Goal: Transaction & Acquisition: Purchase product/service

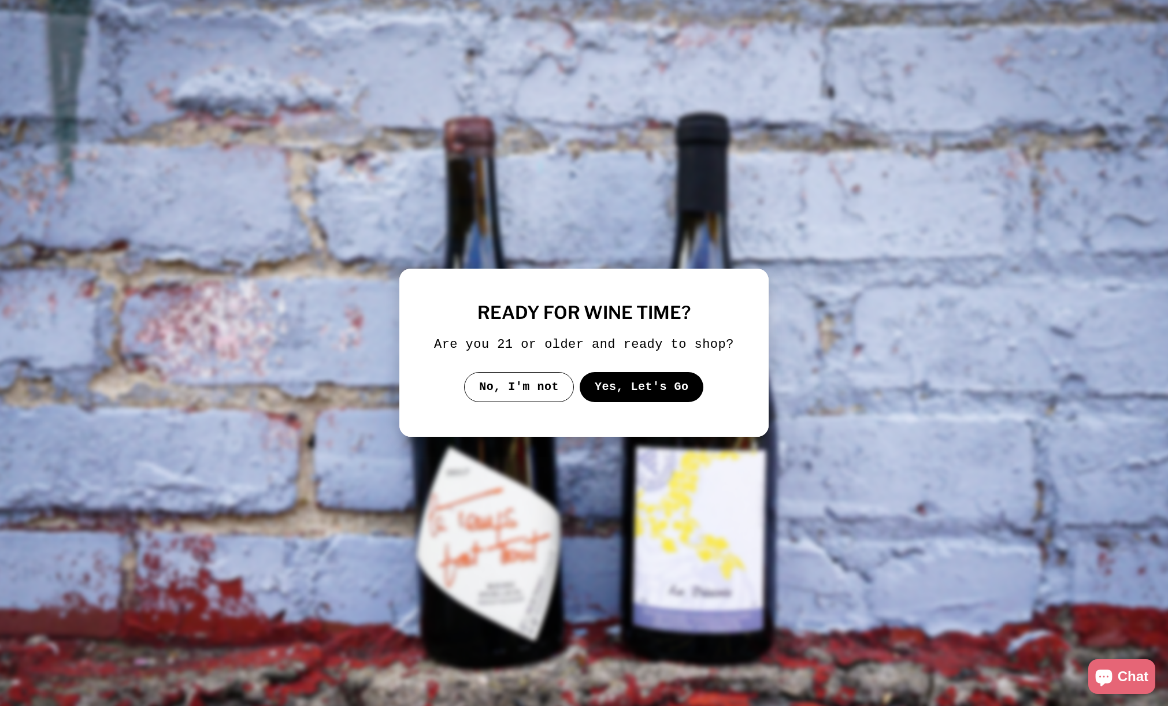
click at [629, 397] on button "Yes, Let's Go" at bounding box center [642, 387] width 124 height 30
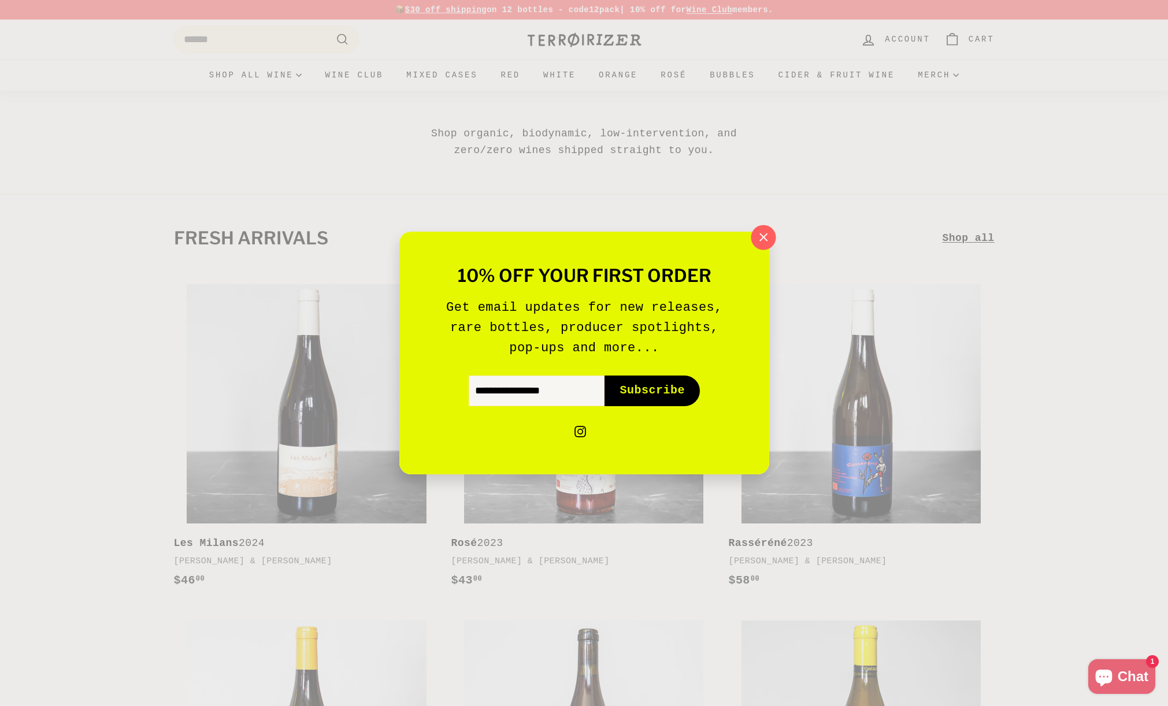
click at [768, 236] on icon "button" at bounding box center [762, 237] width 17 height 17
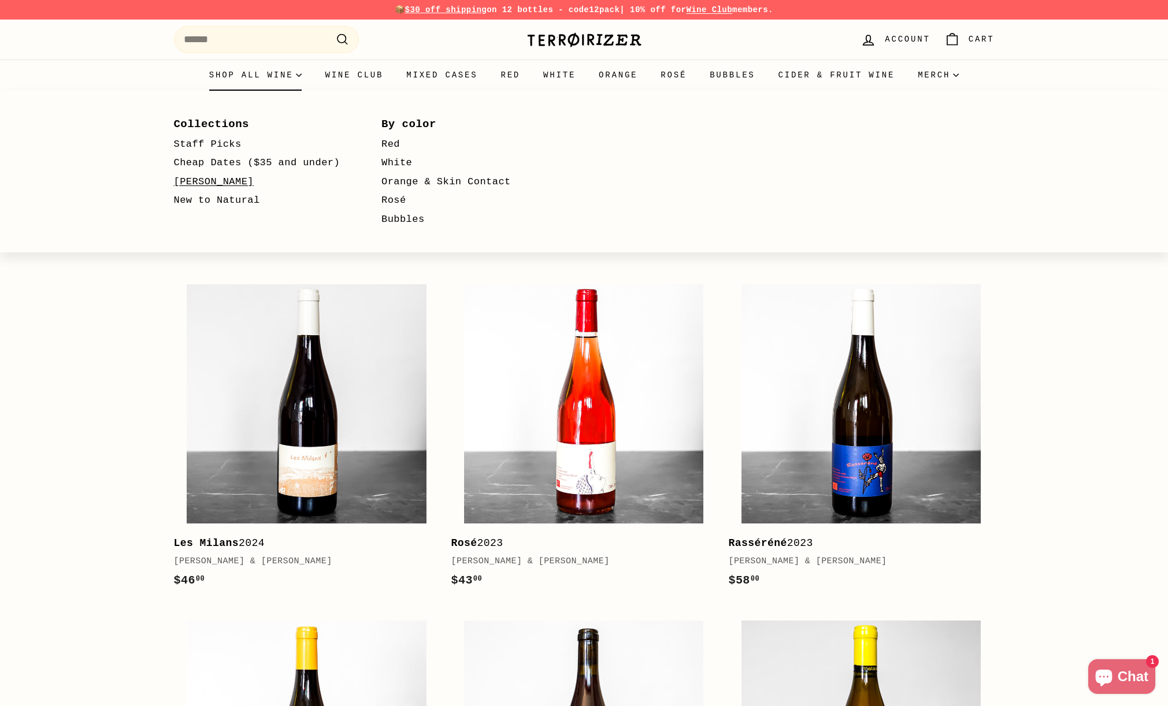
click at [205, 179] on link "[PERSON_NAME]" at bounding box center [261, 182] width 175 height 19
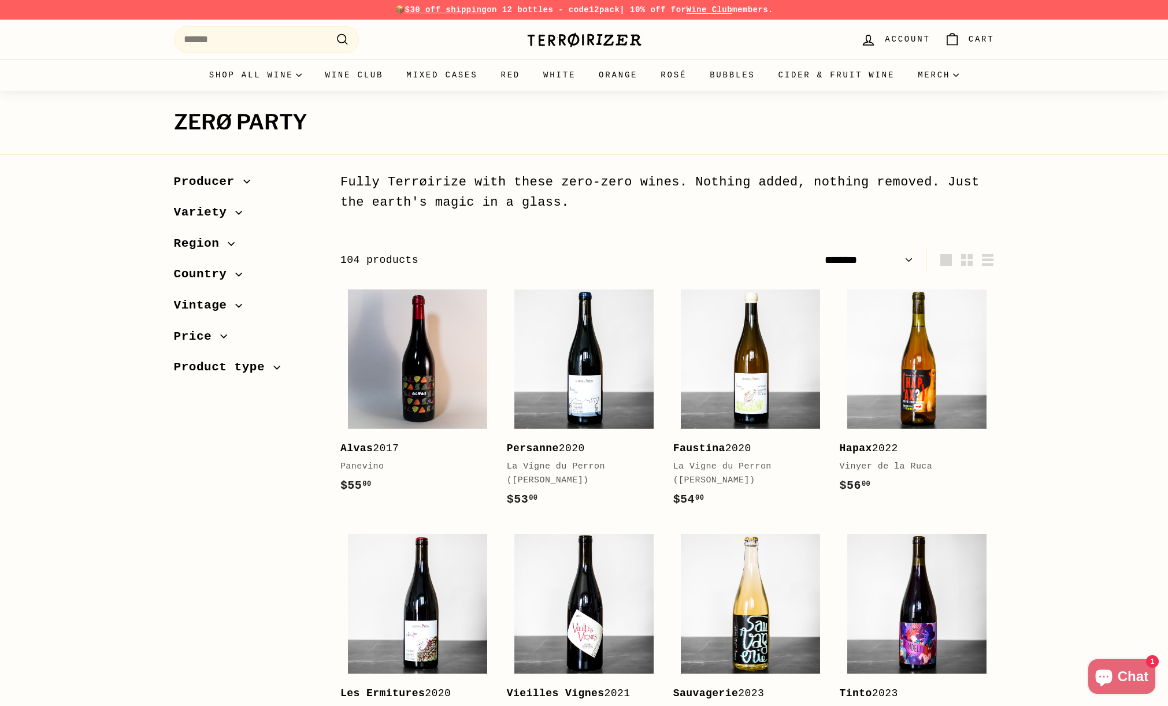
select select "******"
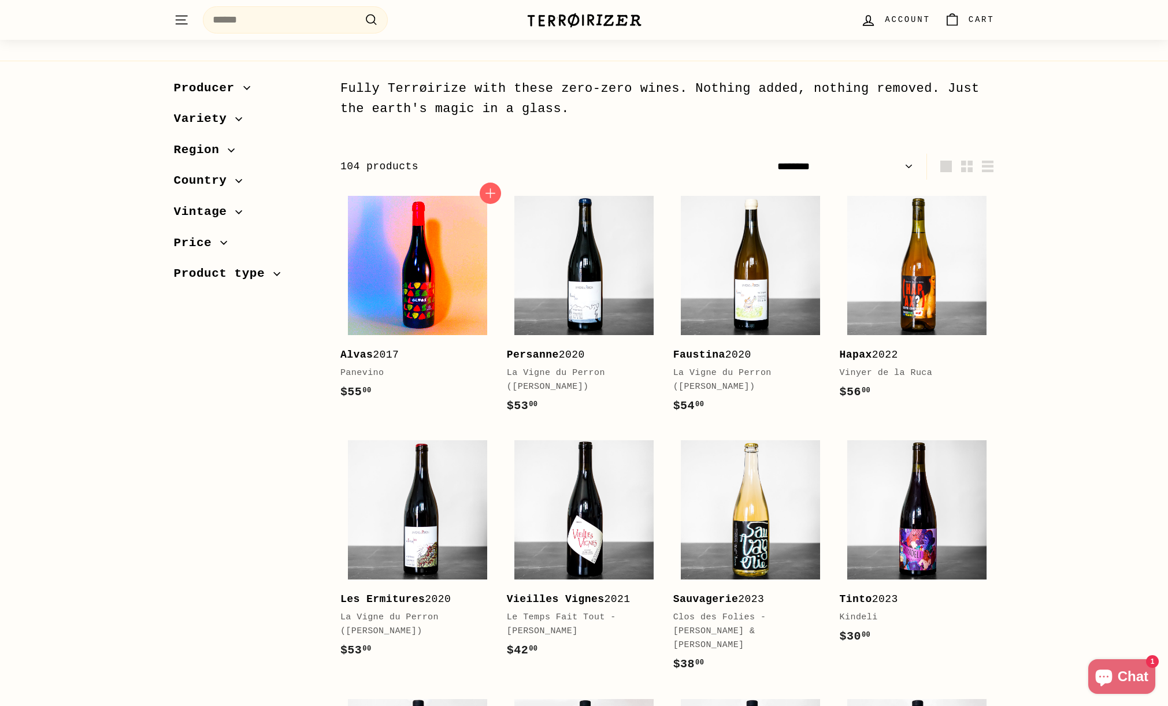
scroll to position [94, 0]
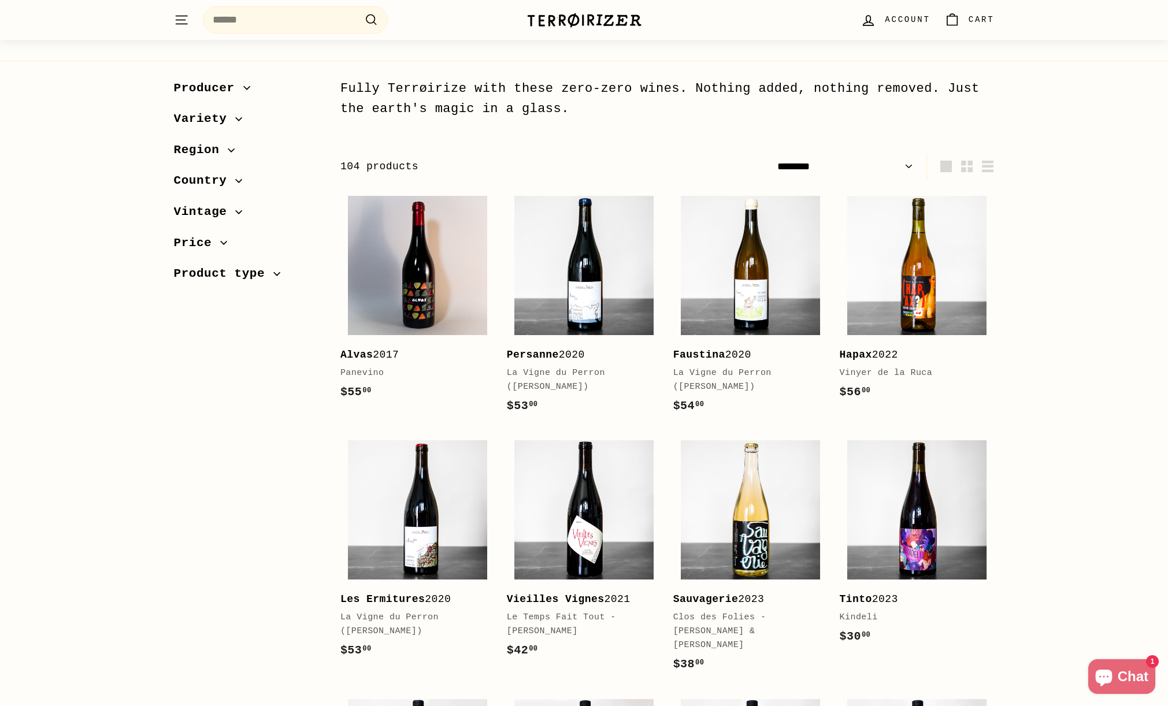
click at [218, 119] on span "Variety" at bounding box center [205, 119] width 62 height 20
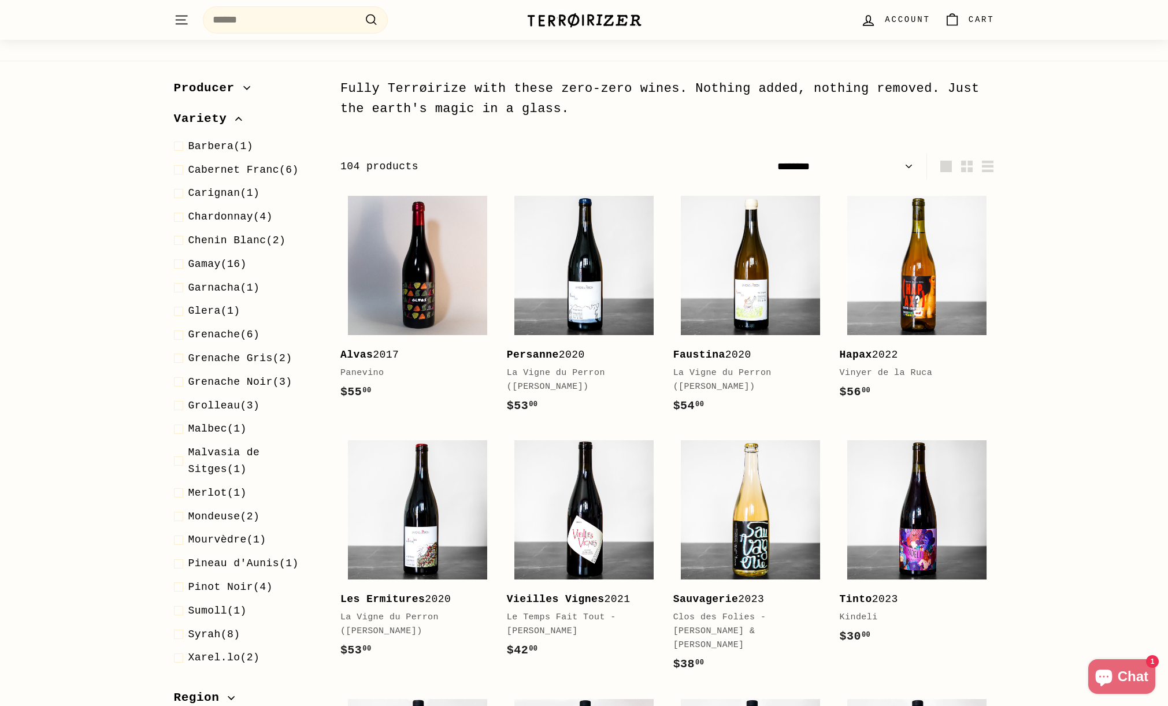
click at [218, 119] on span "Variety" at bounding box center [205, 119] width 62 height 20
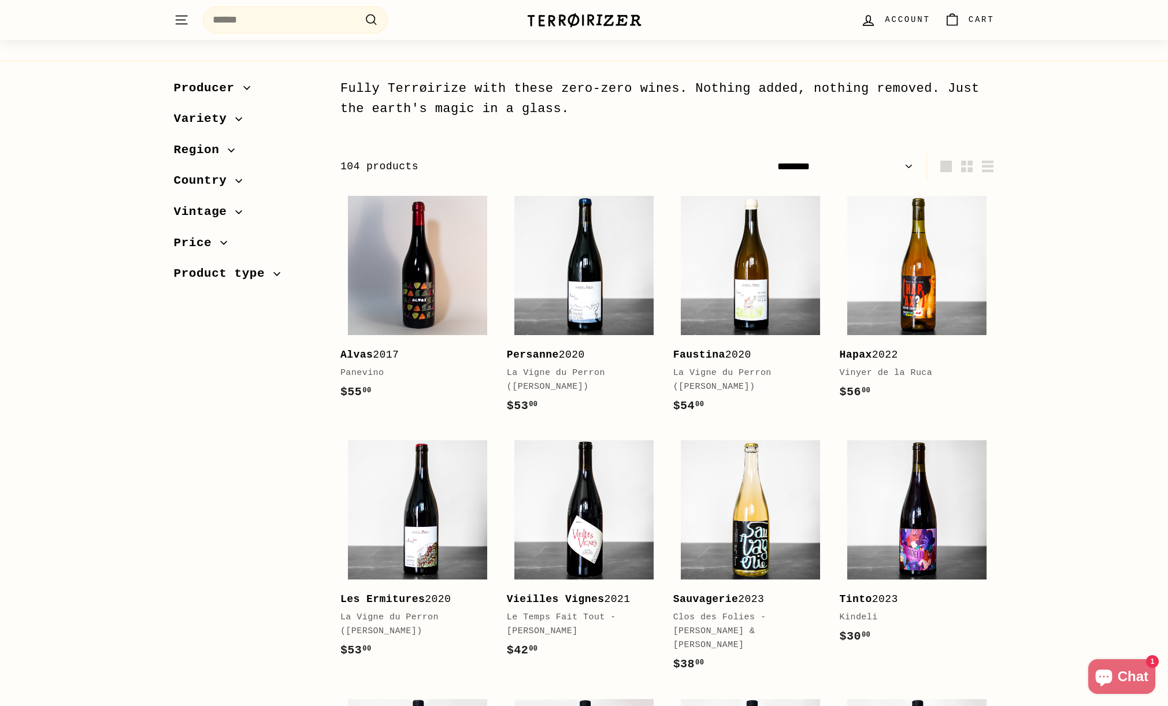
click at [214, 271] on span "Product type" at bounding box center [224, 274] width 100 height 20
click at [208, 293] on span "red (68)" at bounding box center [211, 301] width 46 height 17
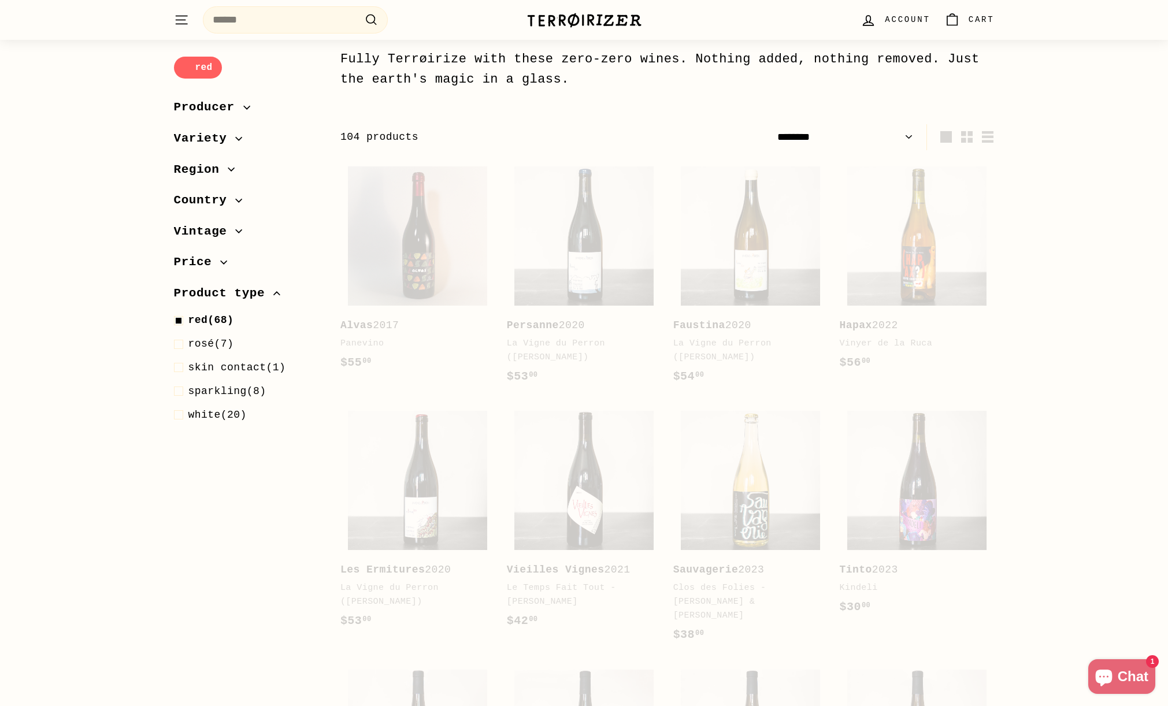
select select "******"
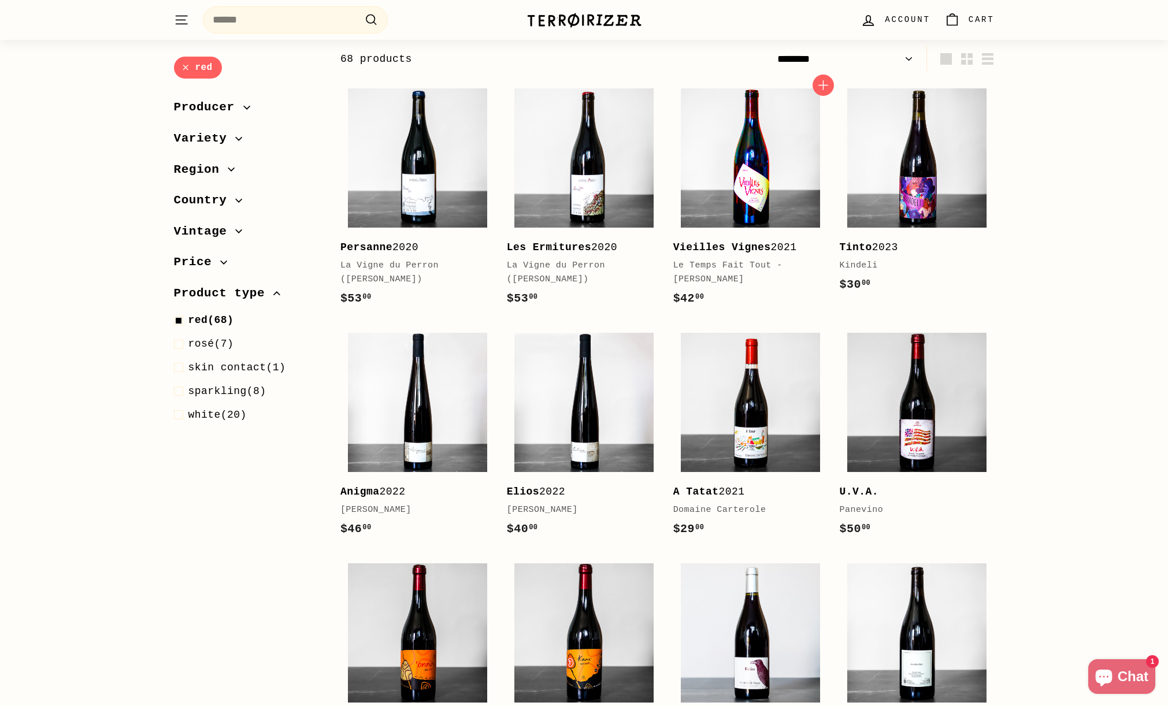
click at [737, 199] on img at bounding box center [750, 157] width 139 height 139
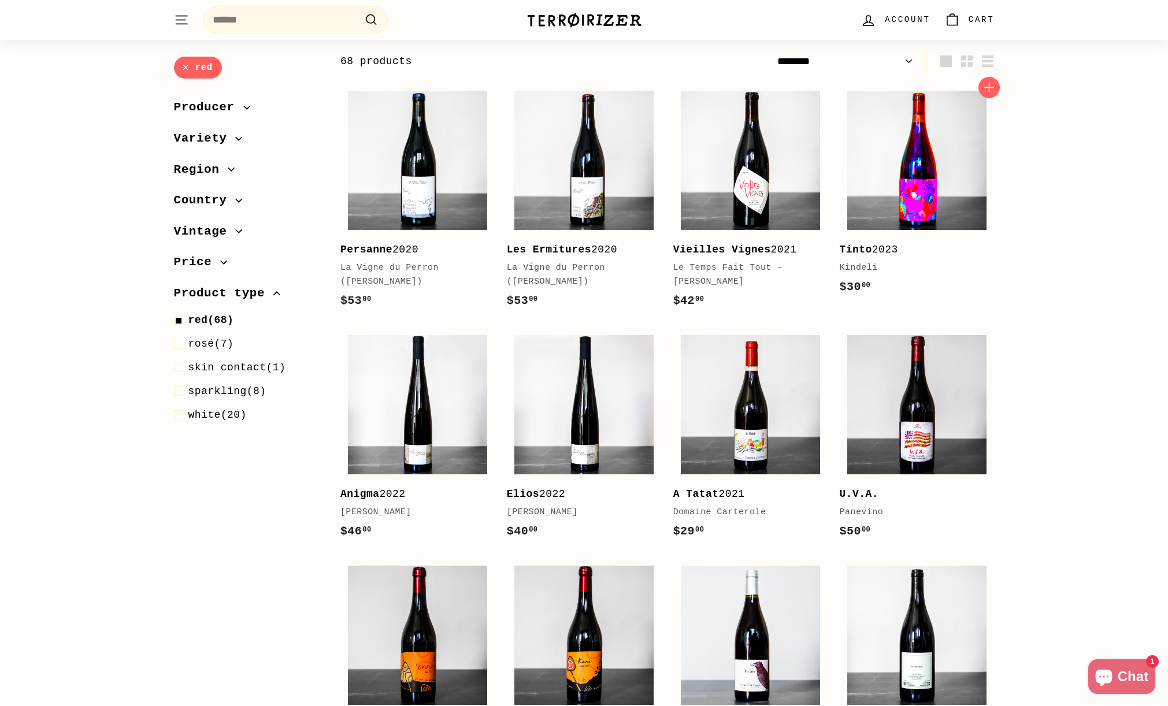
click at [950, 188] on img at bounding box center [916, 160] width 139 height 139
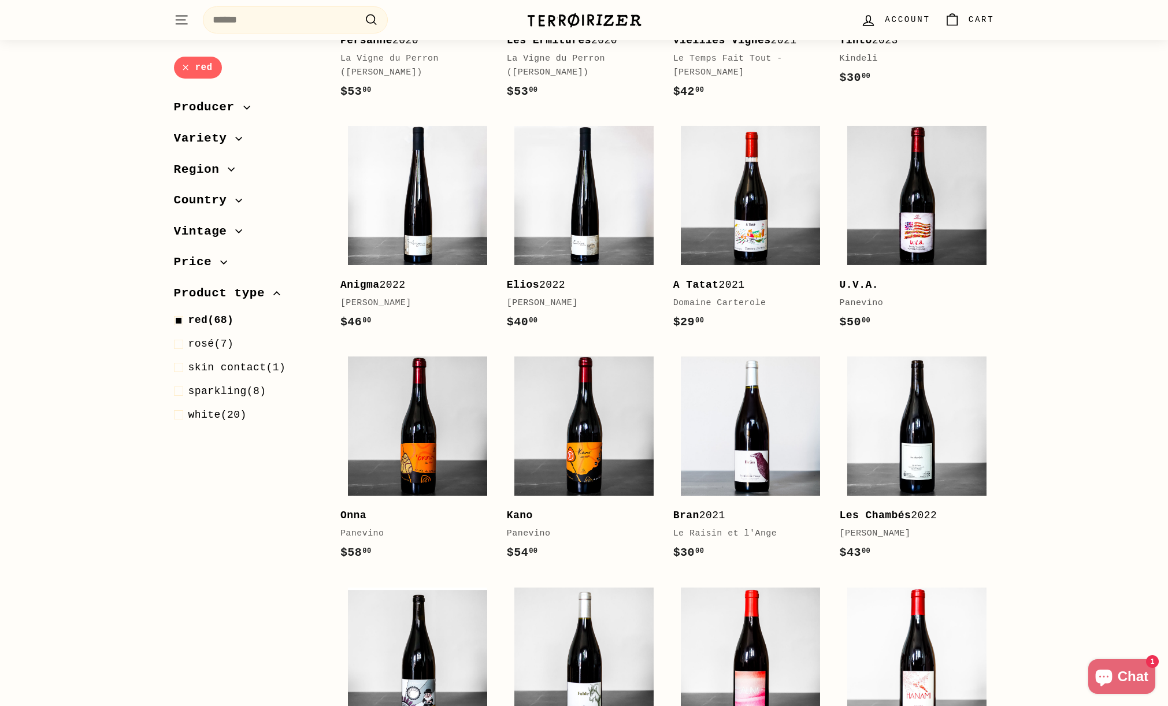
scroll to position [320, 0]
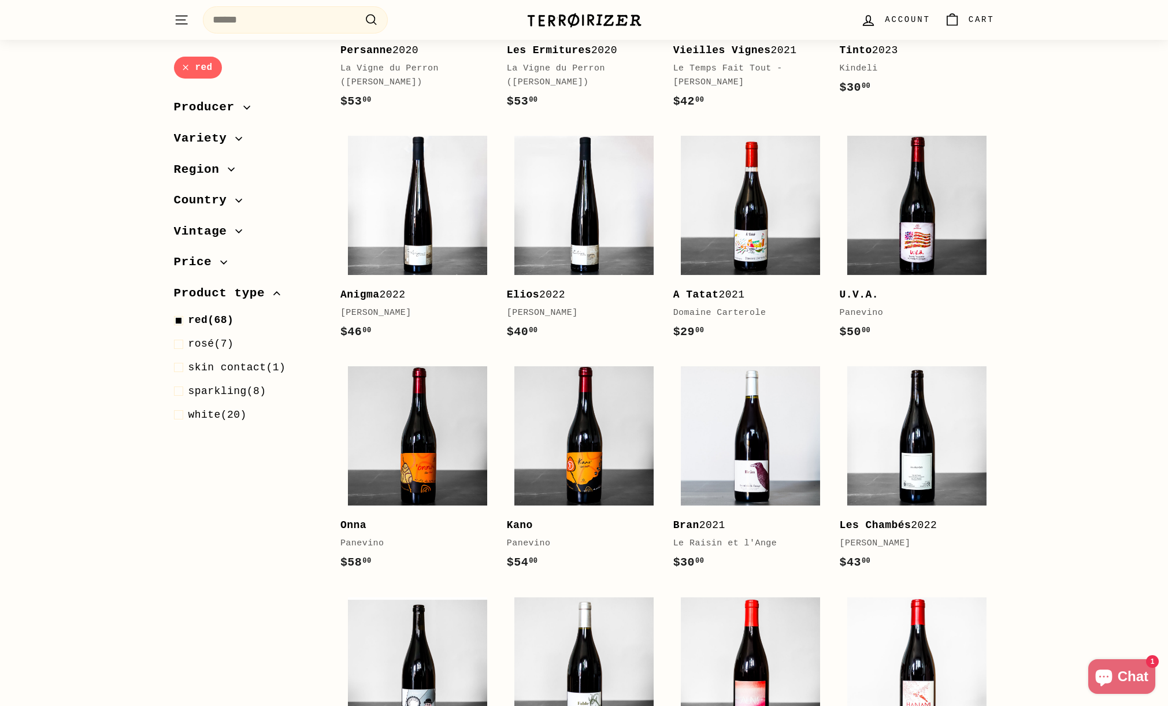
click at [215, 231] on span "Vintage" at bounding box center [205, 232] width 62 height 20
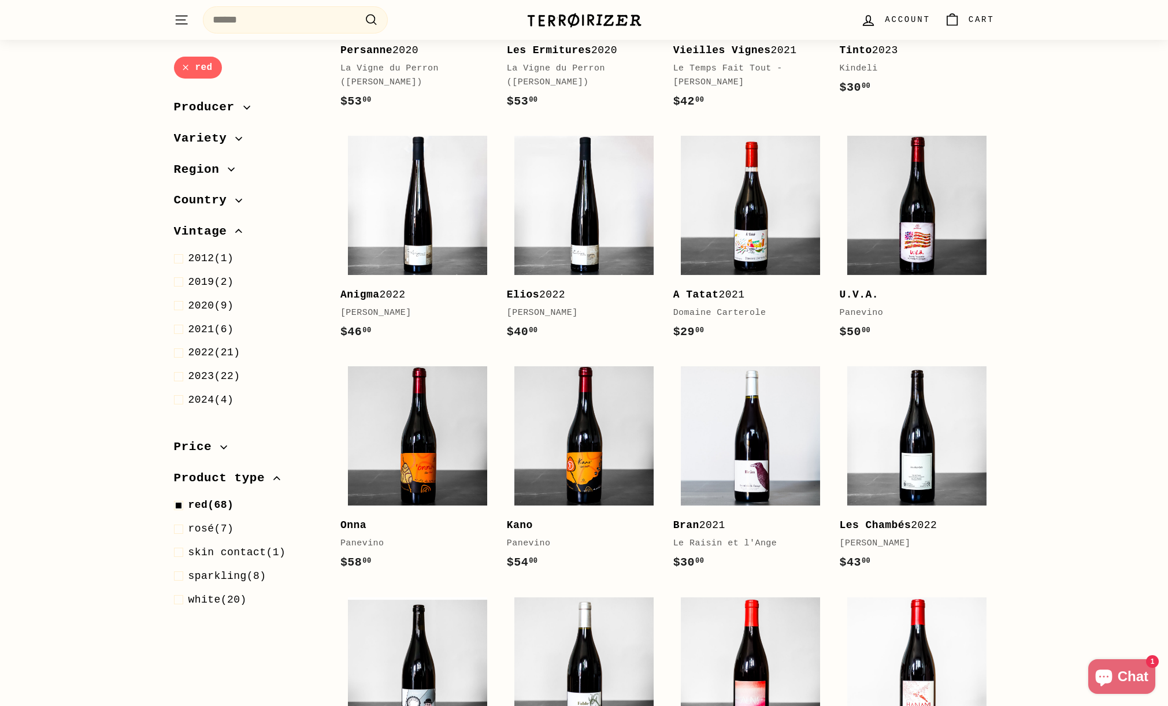
click at [215, 231] on span "Vintage" at bounding box center [205, 232] width 62 height 20
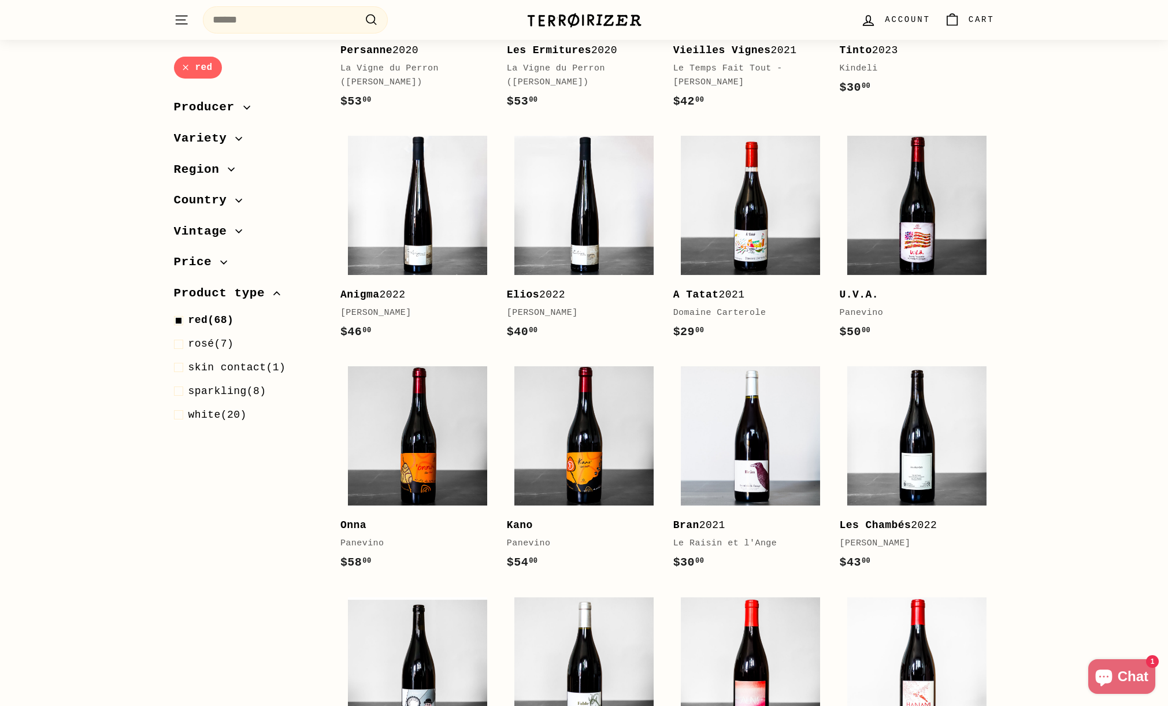
drag, startPoint x: 184, startPoint y: 68, endPoint x: 210, endPoint y: 88, distance: 33.3
click at [184, 68] on link "red" at bounding box center [198, 68] width 48 height 23
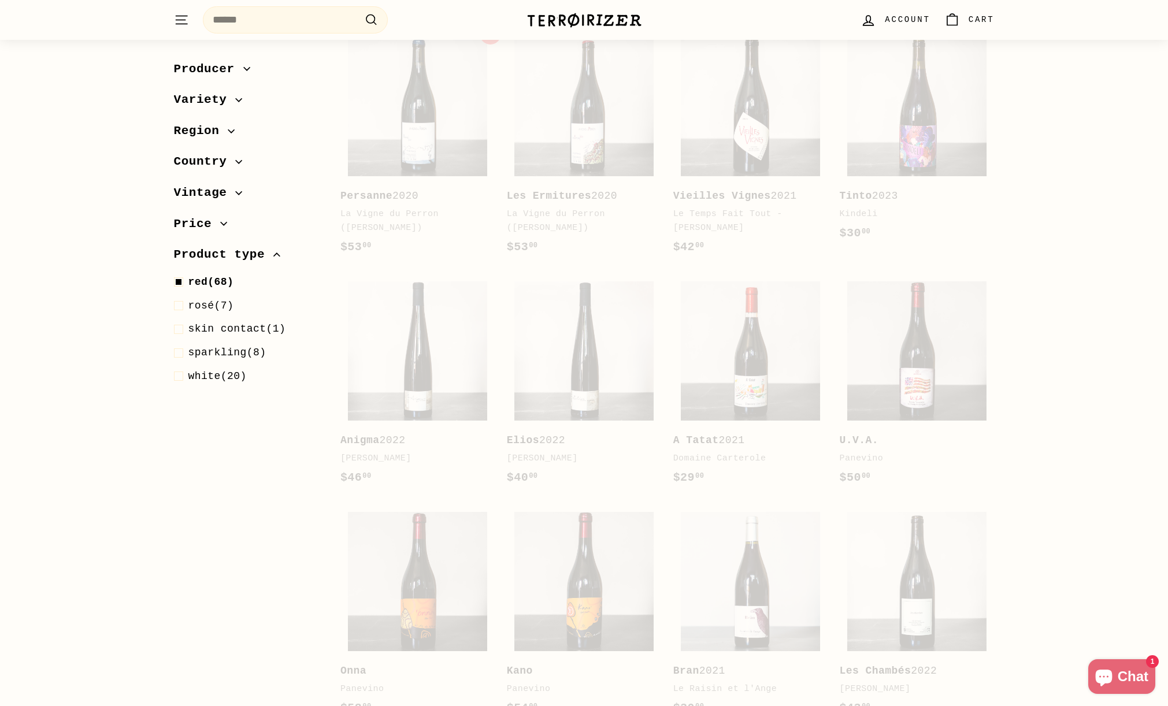
scroll to position [123, 0]
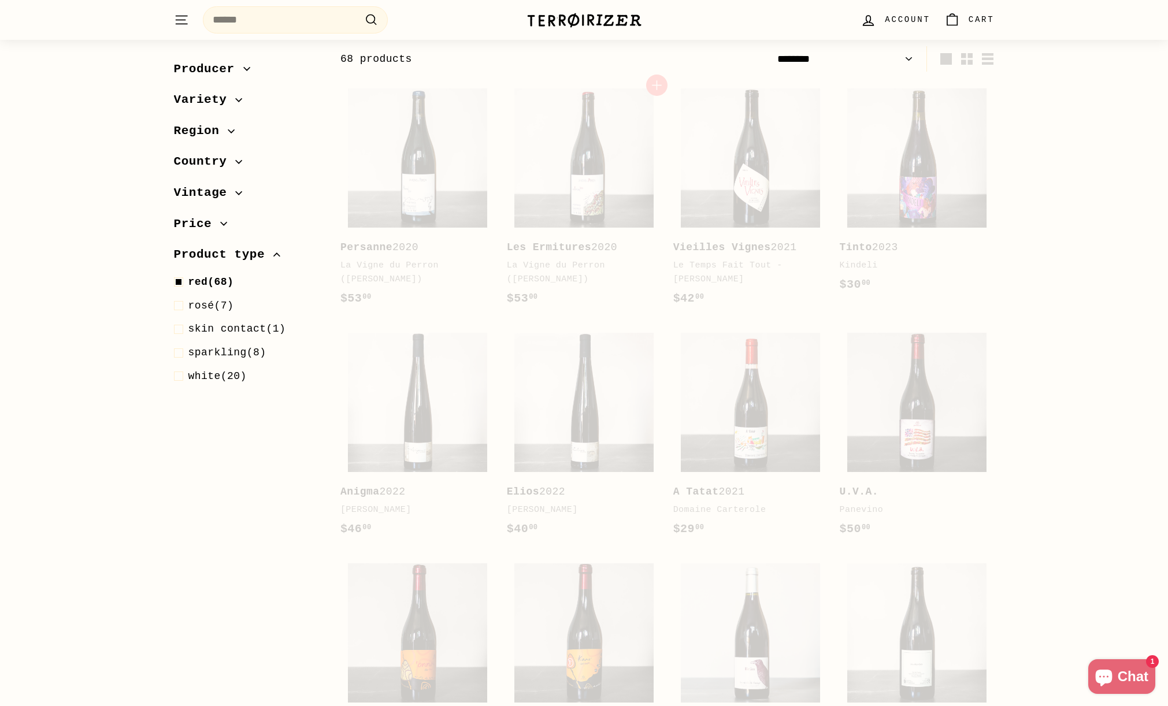
select select "******"
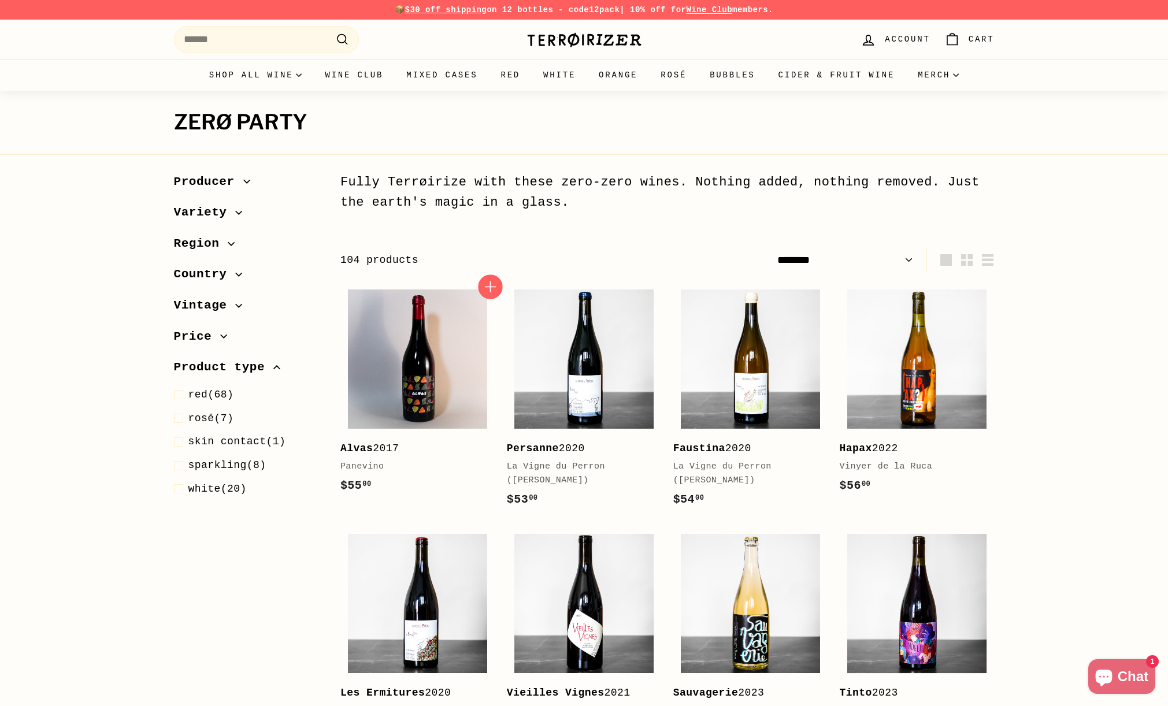
scroll to position [0, 0]
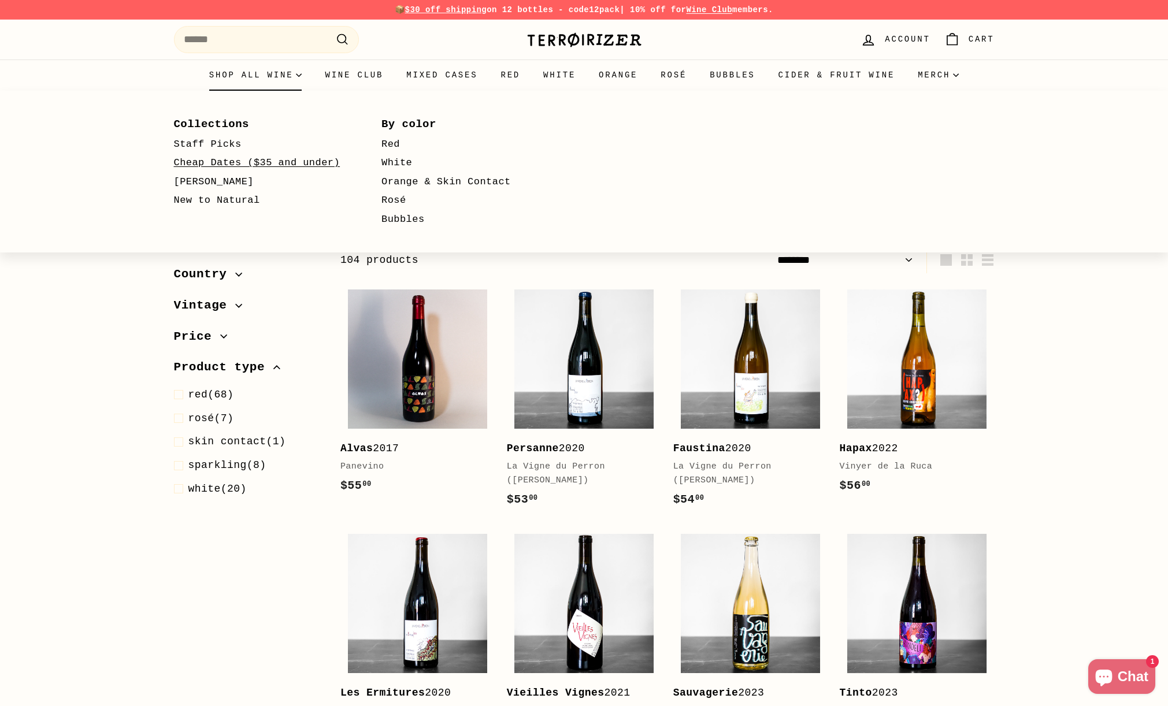
click at [297, 162] on link "Cheap Dates ($35 and under)" at bounding box center [261, 163] width 175 height 19
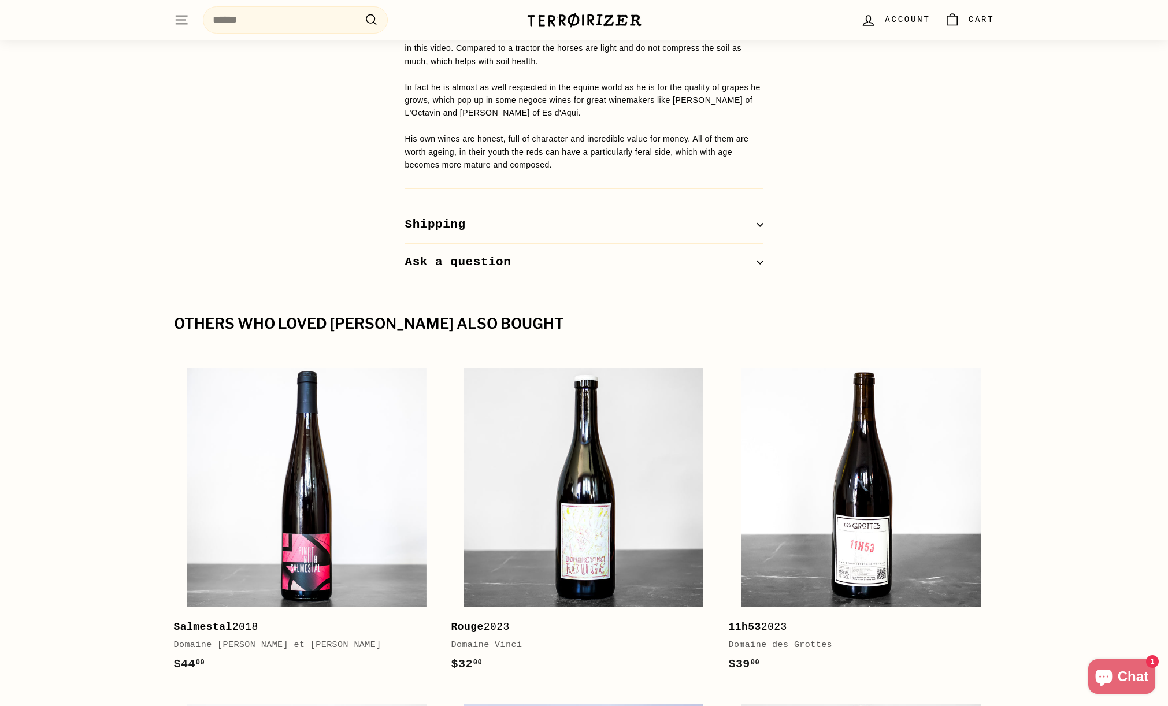
scroll to position [1008, 0]
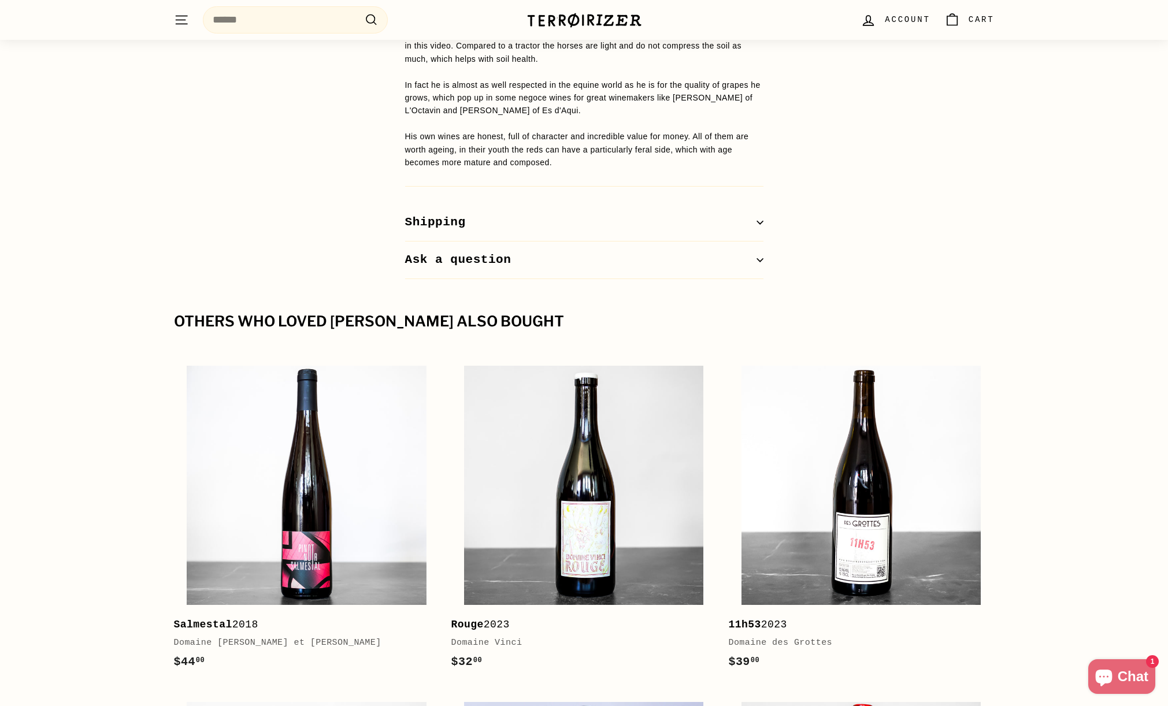
click at [739, 242] on button "Ask a question" at bounding box center [584, 261] width 358 height 38
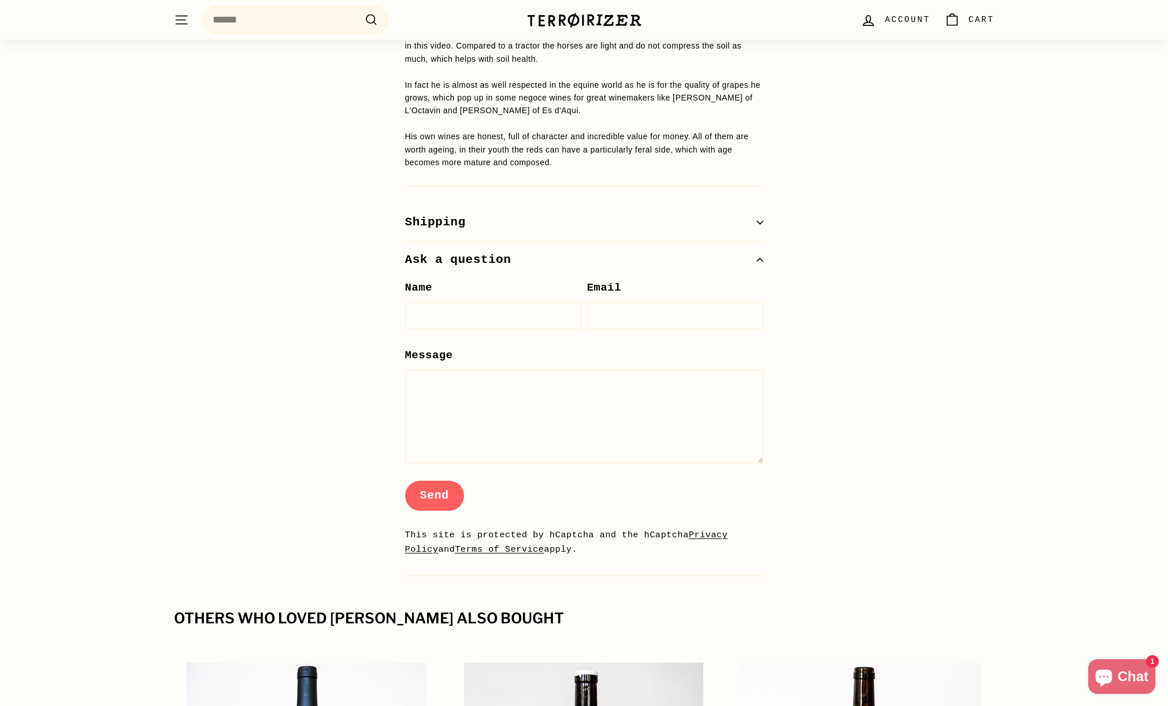
click at [739, 242] on button "Ask a question" at bounding box center [584, 261] width 358 height 38
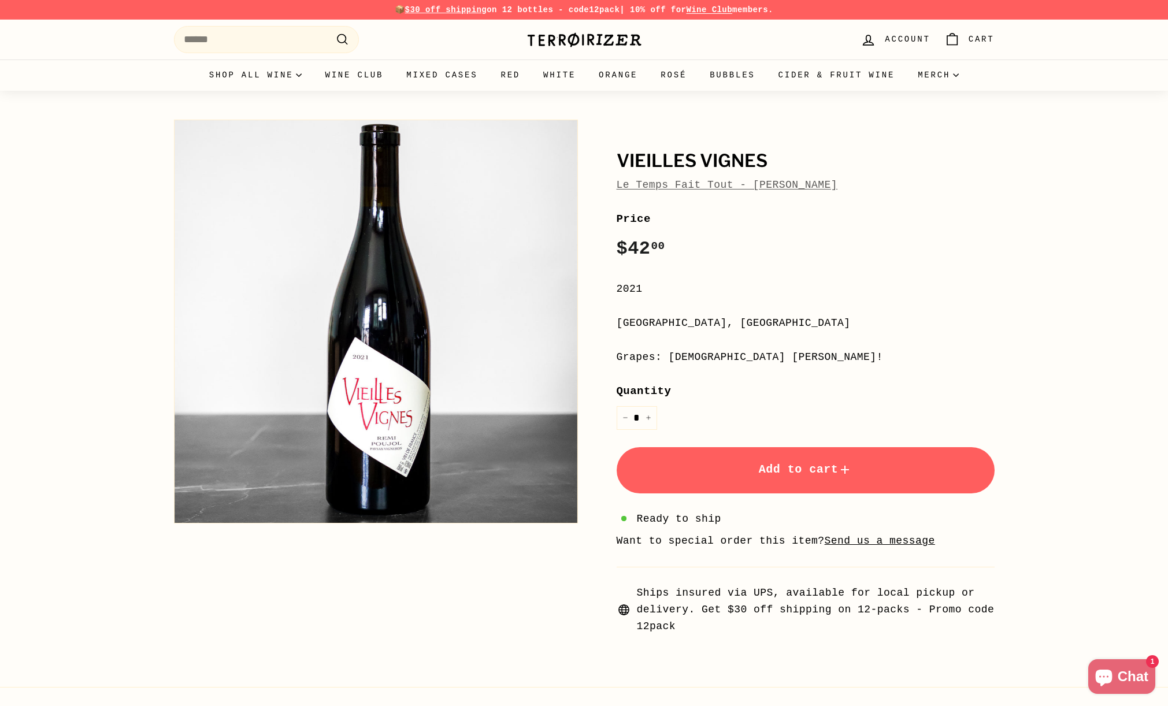
scroll to position [0, 0]
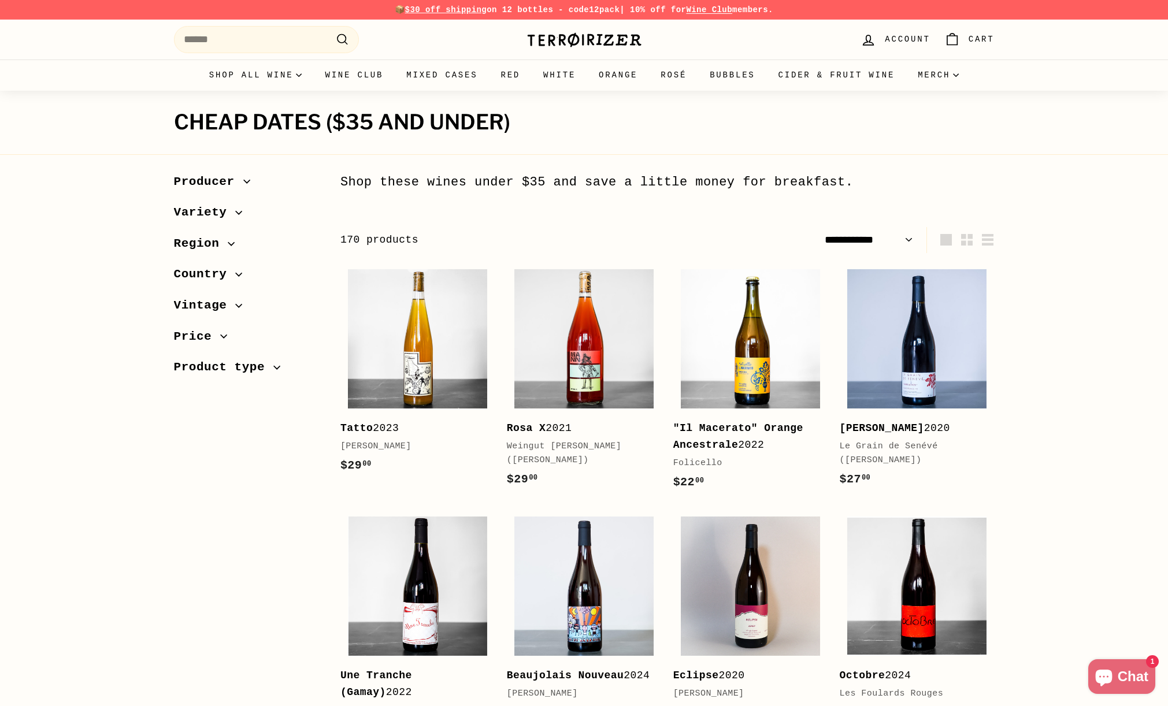
select select "**********"
